Goal: Task Accomplishment & Management: Use online tool/utility

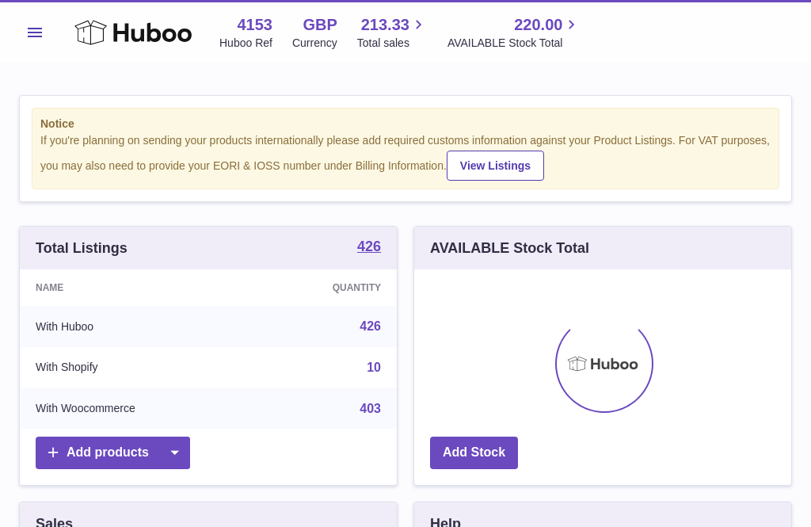
click at [40, 35] on span "Menu" at bounding box center [35, 33] width 14 height 10
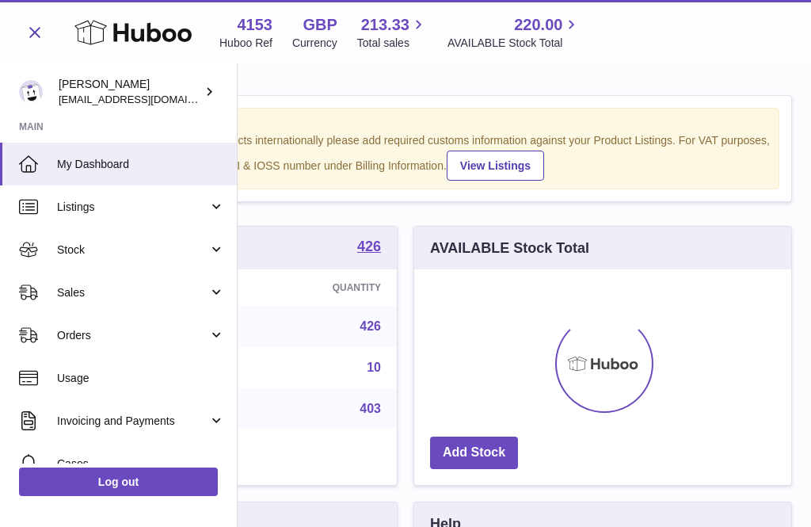
click at [87, 340] on span "Orders" at bounding box center [132, 335] width 151 height 15
click at [101, 414] on span "Add Manual Order" at bounding box center [141, 414] width 168 height 15
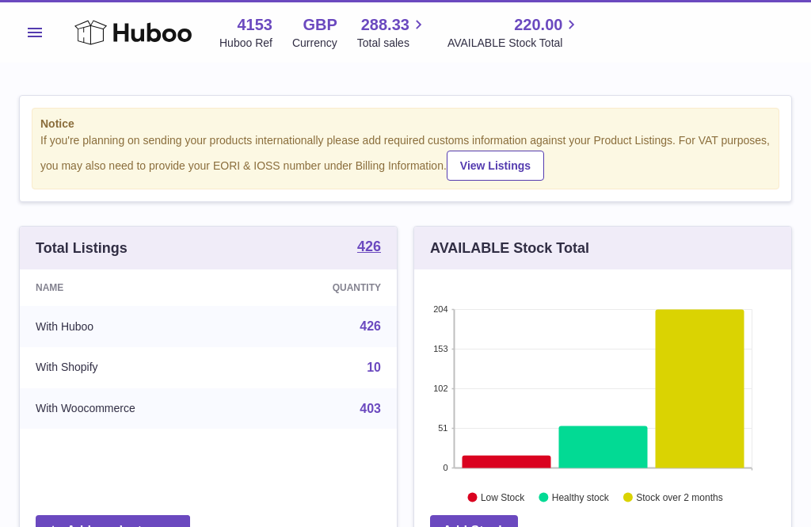
scroll to position [247, 377]
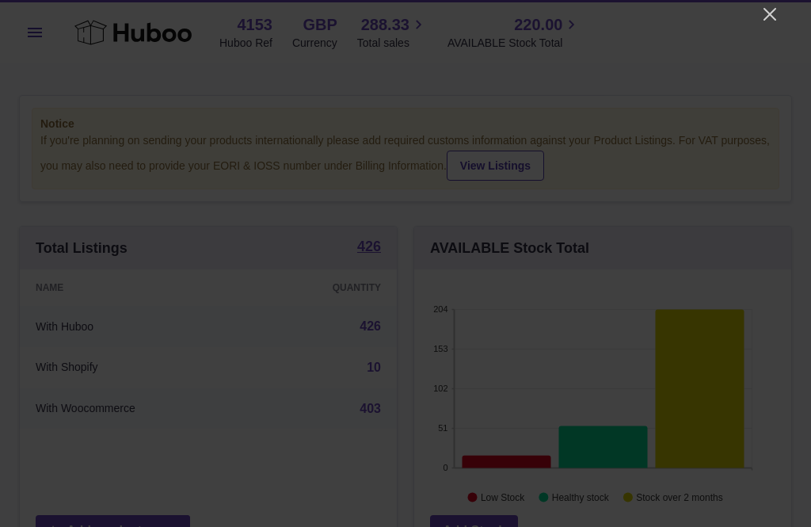
click at [776, 17] on icon "Close" at bounding box center [770, 14] width 19 height 19
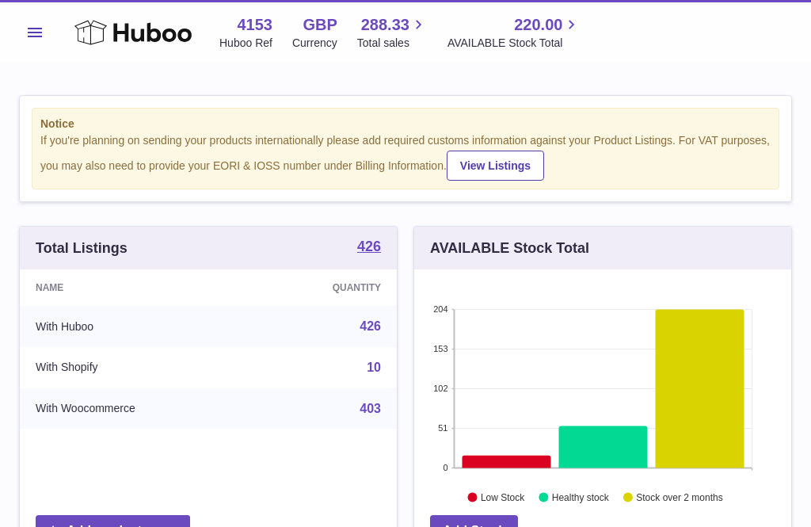
click at [28, 30] on span "Menu" at bounding box center [35, 33] width 14 height 10
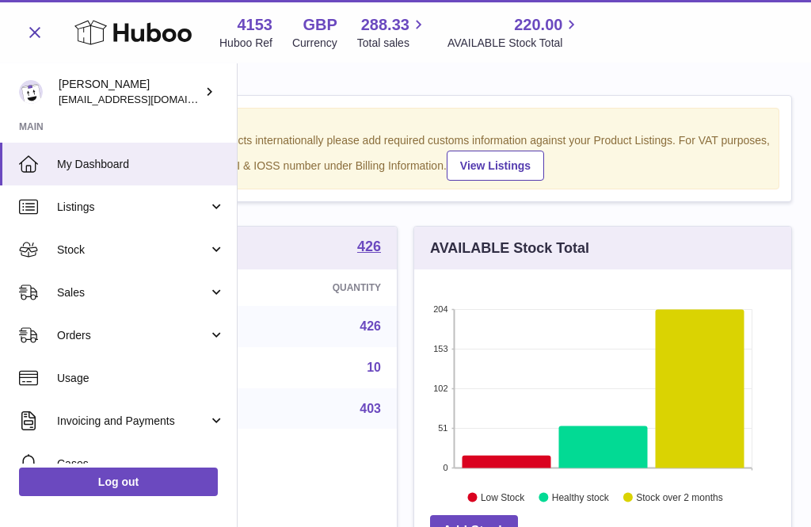
click at [91, 336] on span "Orders" at bounding box center [132, 335] width 151 height 15
click at [105, 415] on span "Add Manual Order" at bounding box center [141, 414] width 168 height 15
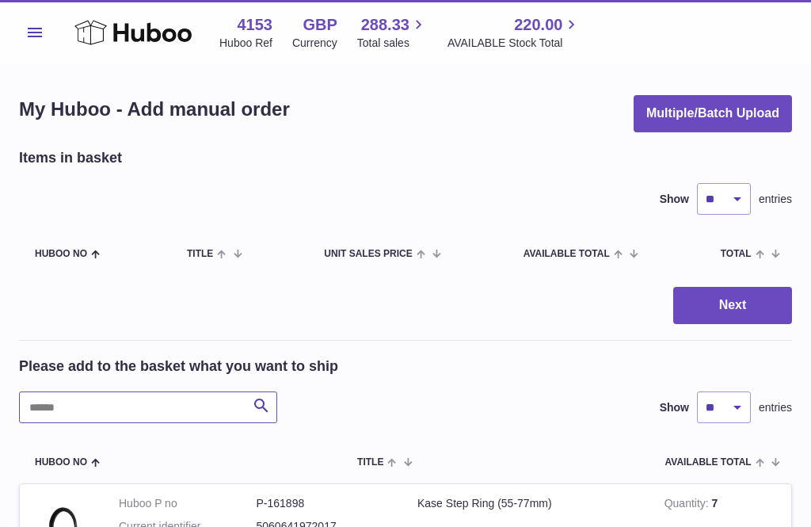
click at [54, 406] on input "text" at bounding box center [148, 407] width 258 height 32
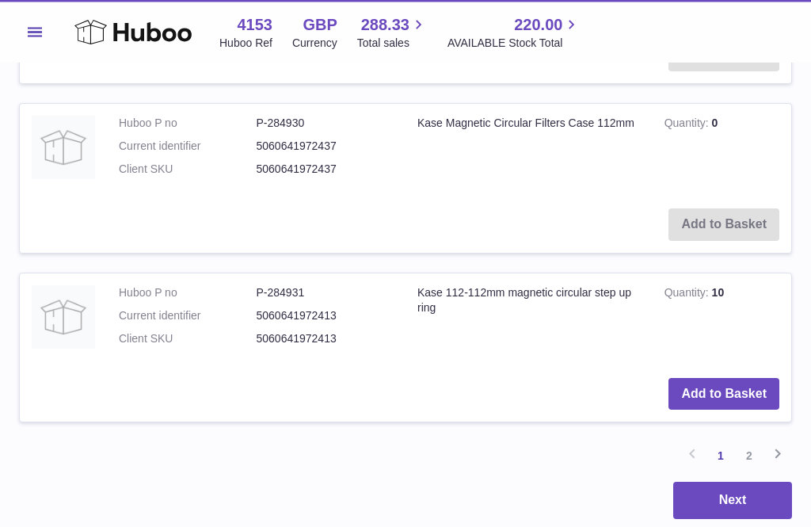
scroll to position [1767, 0]
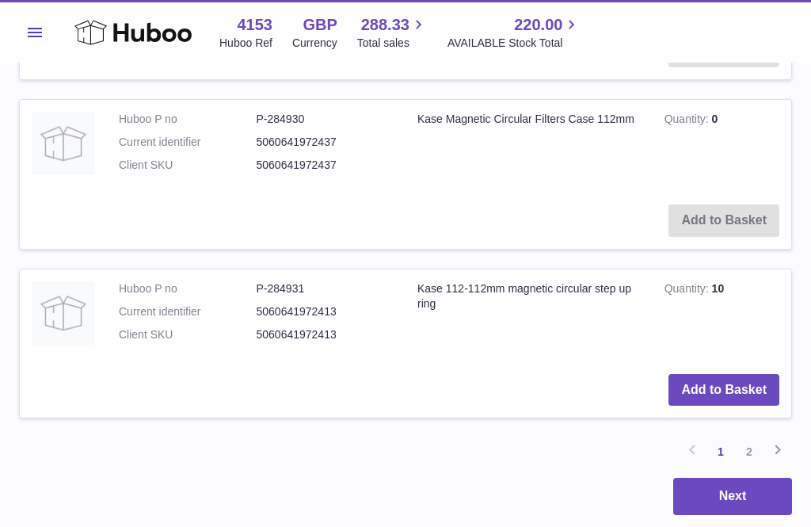
type input "*****"
click at [757, 437] on link "2" at bounding box center [749, 451] width 29 height 29
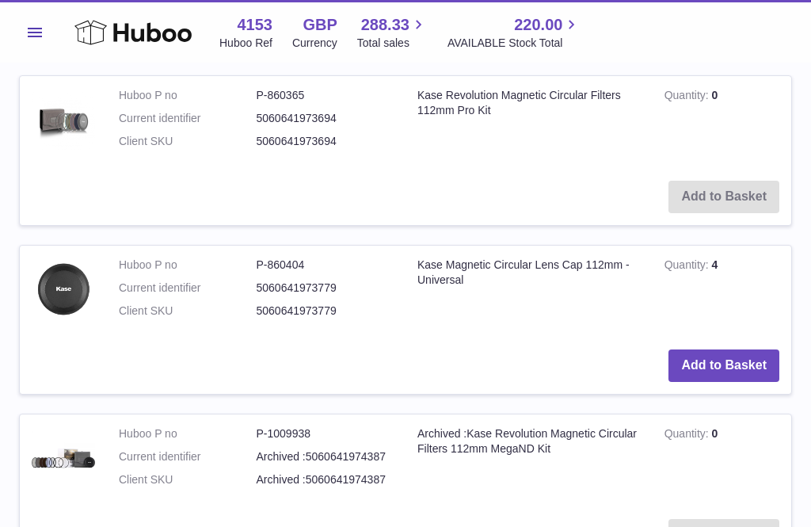
scroll to position [576, 0]
